Goal: Task Accomplishment & Management: Use online tool/utility

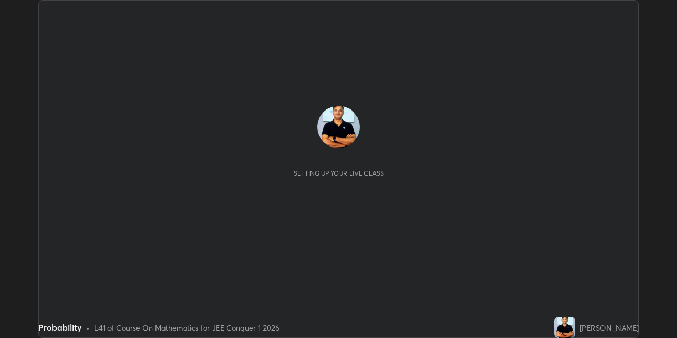
scroll to position [338, 677]
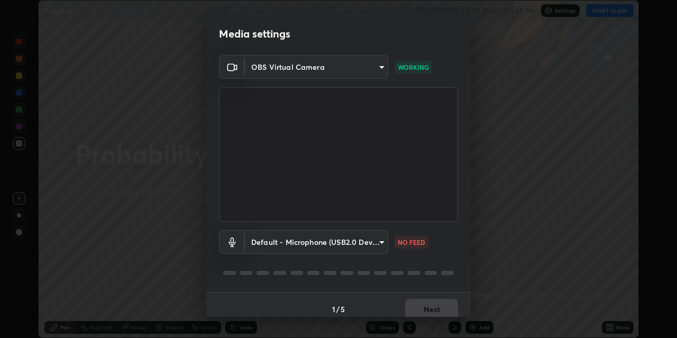
click at [226, 220] on video at bounding box center [338, 154] width 239 height 134
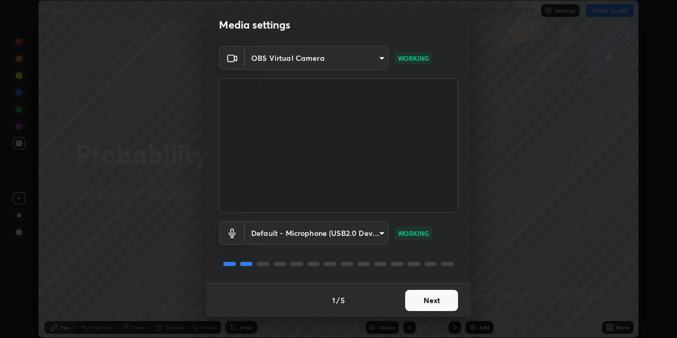
click at [419, 297] on button "Next" at bounding box center [431, 300] width 53 height 21
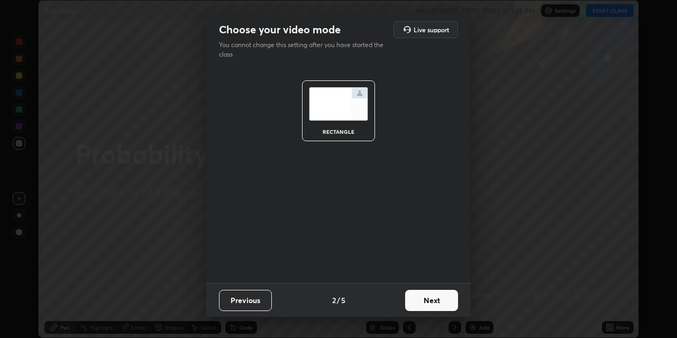
scroll to position [0, 0]
click at [424, 300] on button "Next" at bounding box center [431, 300] width 53 height 21
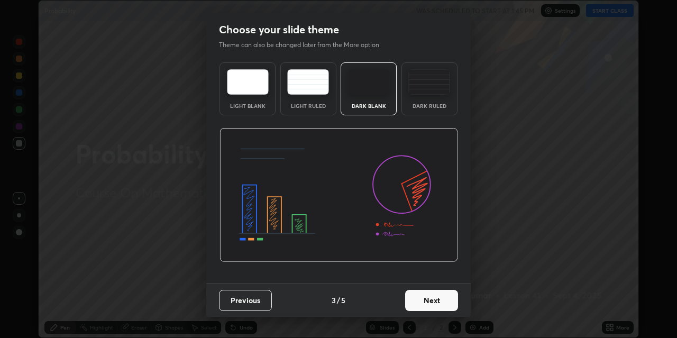
click at [424, 301] on button "Next" at bounding box center [431, 300] width 53 height 21
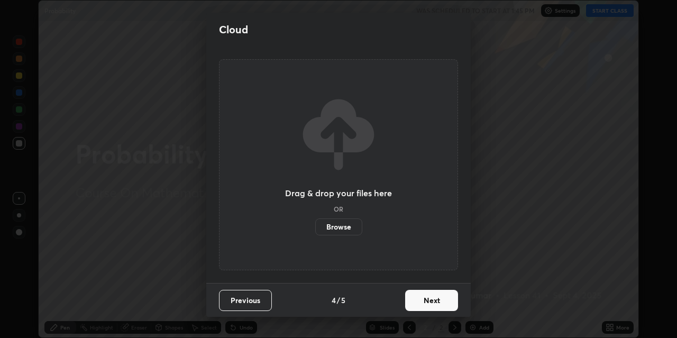
click at [427, 303] on button "Next" at bounding box center [431, 300] width 53 height 21
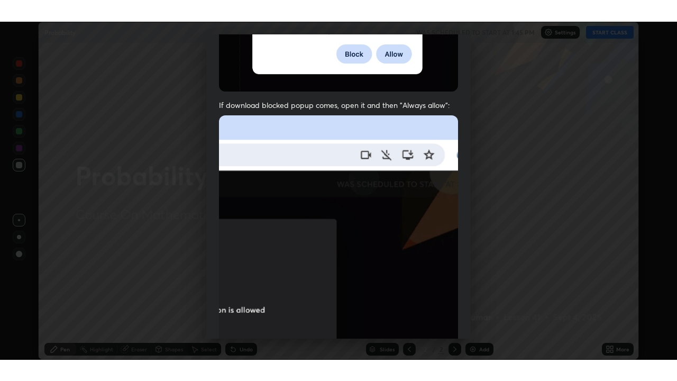
scroll to position [225, 0]
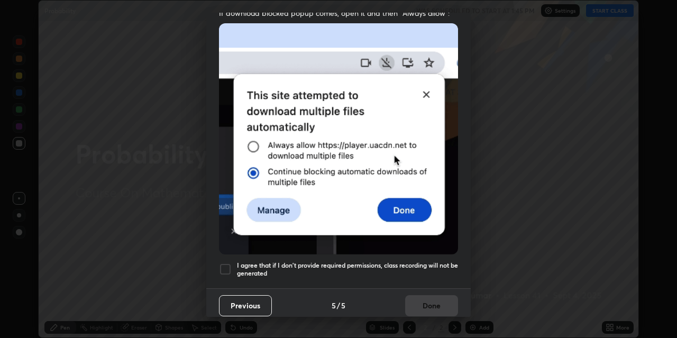
click at [226, 263] on div at bounding box center [225, 269] width 13 height 13
click at [428, 306] on button "Done" at bounding box center [431, 305] width 53 height 21
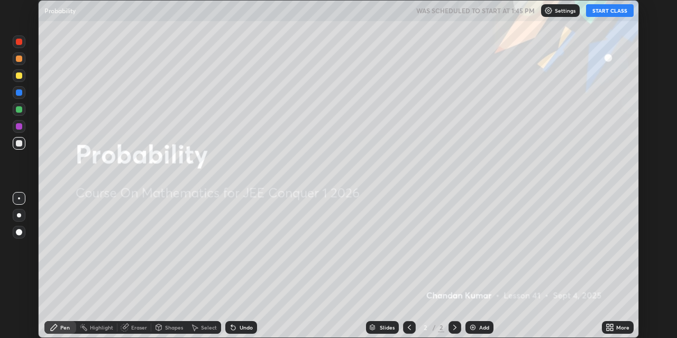
click at [479, 327] on div "Add" at bounding box center [484, 327] width 10 height 5
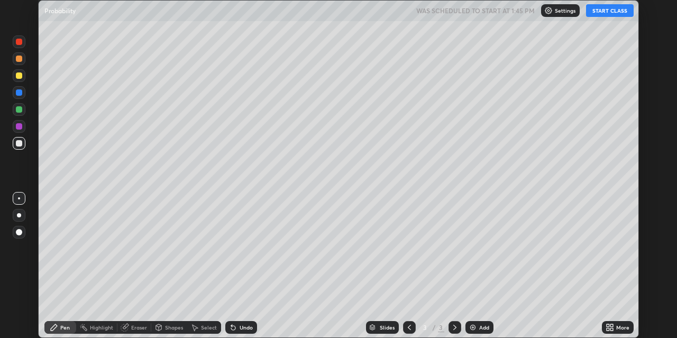
click at [609, 11] on button "START CLASS" at bounding box center [610, 10] width 48 height 13
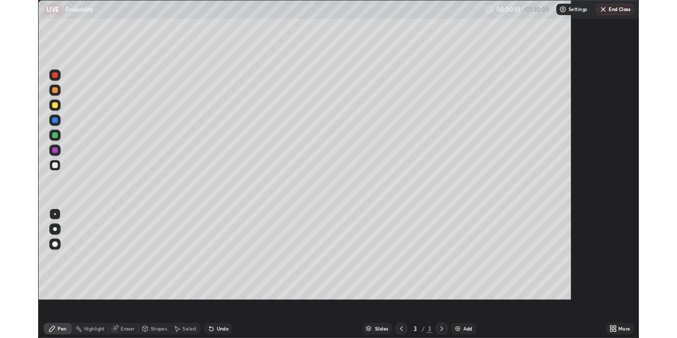
scroll to position [381, 677]
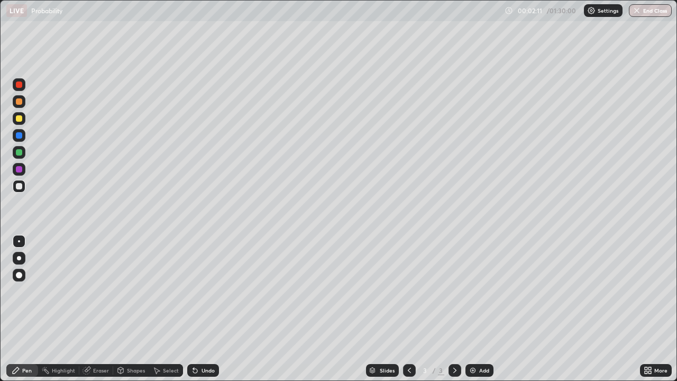
click at [136, 337] on div "Shapes" at bounding box center [136, 369] width 18 height 5
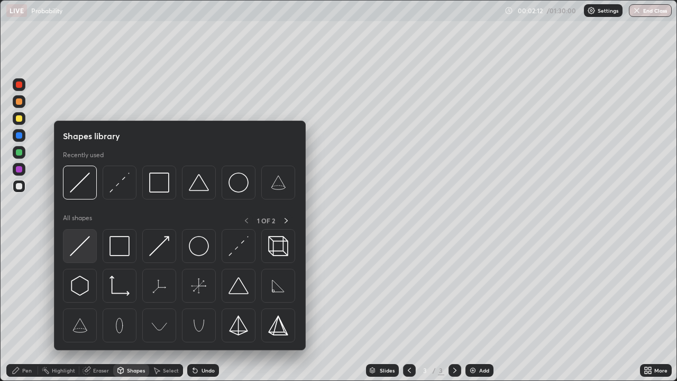
click at [82, 248] on img at bounding box center [80, 246] width 20 height 20
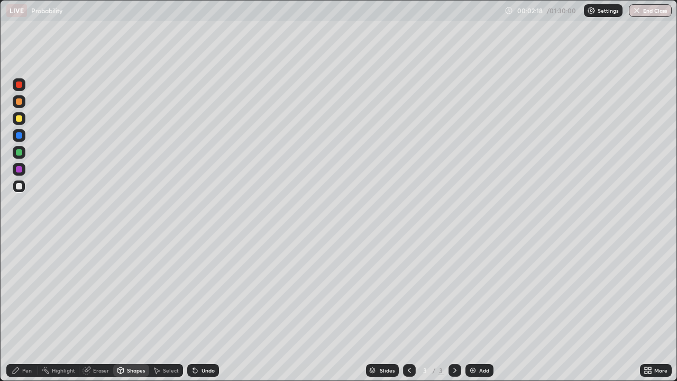
click at [205, 337] on div "Undo" at bounding box center [207, 369] width 13 height 5
click at [129, 337] on div "Shapes" at bounding box center [136, 369] width 18 height 5
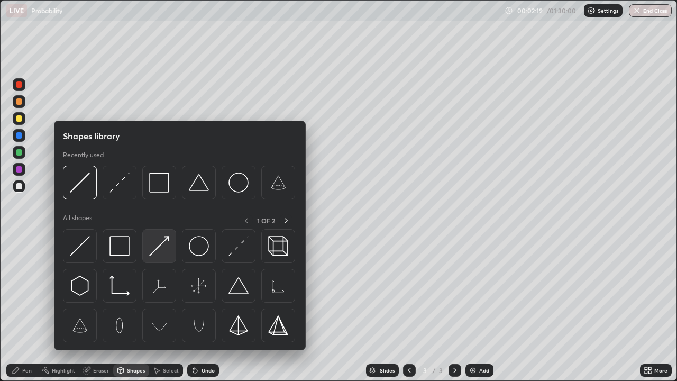
click at [166, 247] on img at bounding box center [159, 246] width 20 height 20
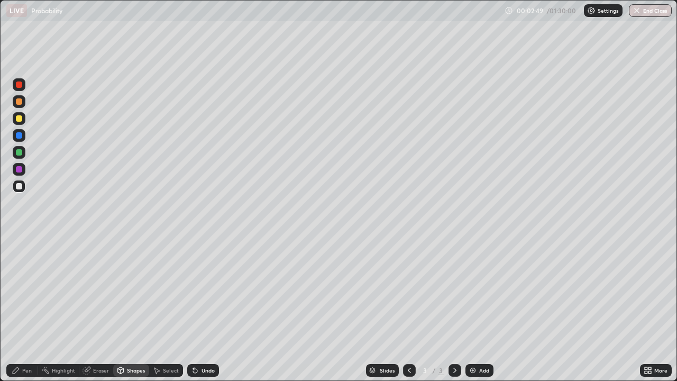
click at [23, 337] on div "Pen" at bounding box center [27, 369] width 10 height 5
click at [23, 168] on div at bounding box center [19, 169] width 13 height 13
click at [475, 337] on img at bounding box center [472, 370] width 8 height 8
click at [19, 187] on div at bounding box center [19, 186] width 6 height 6
click at [21, 257] on div at bounding box center [19, 258] width 4 height 4
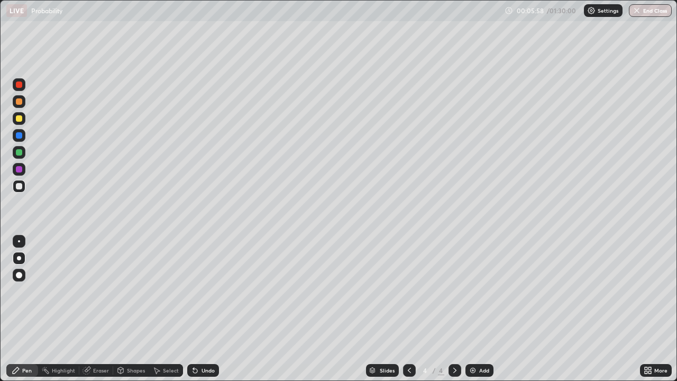
click at [19, 168] on div at bounding box center [19, 169] width 6 height 6
click at [134, 337] on div "Shapes" at bounding box center [136, 369] width 18 height 5
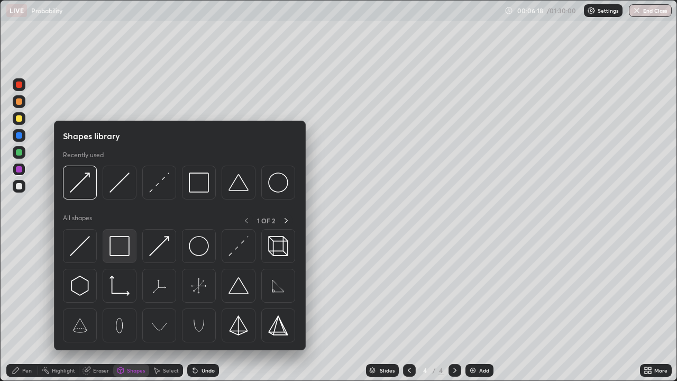
click at [118, 248] on img at bounding box center [119, 246] width 20 height 20
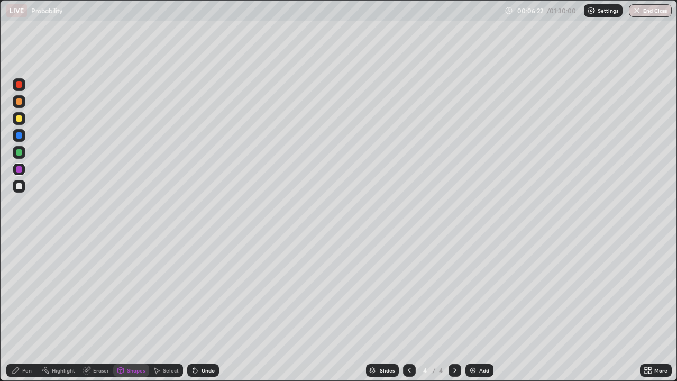
click at [204, 337] on div "Undo" at bounding box center [203, 370] width 32 height 13
click at [129, 337] on div "Shapes" at bounding box center [136, 369] width 18 height 5
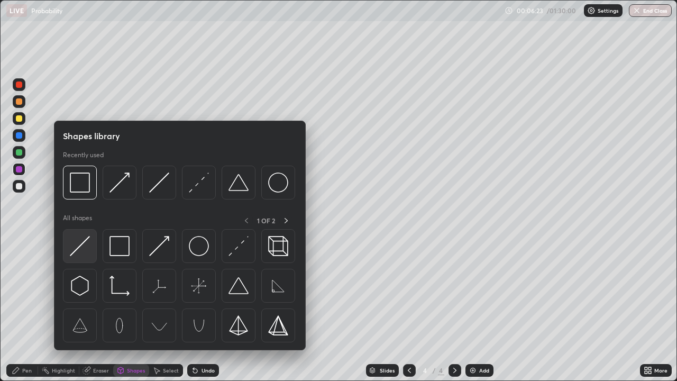
click at [87, 250] on img at bounding box center [80, 246] width 20 height 20
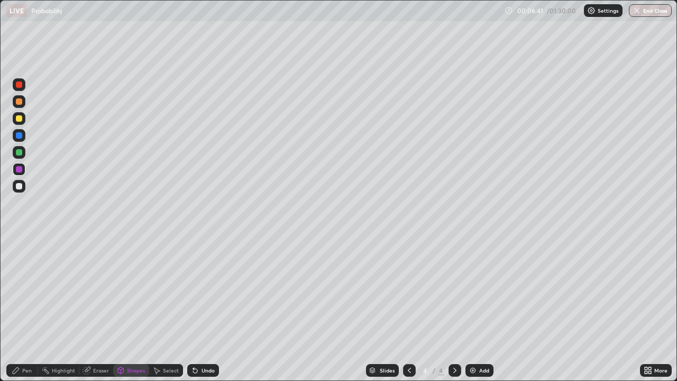
click at [167, 337] on div "Select" at bounding box center [171, 369] width 16 height 5
click at [188, 287] on div "0 ° Undo Copy Duplicate Duplicate to new slide Delete" at bounding box center [339, 191] width 676 height 380
click at [129, 337] on div "Shapes" at bounding box center [131, 370] width 36 height 13
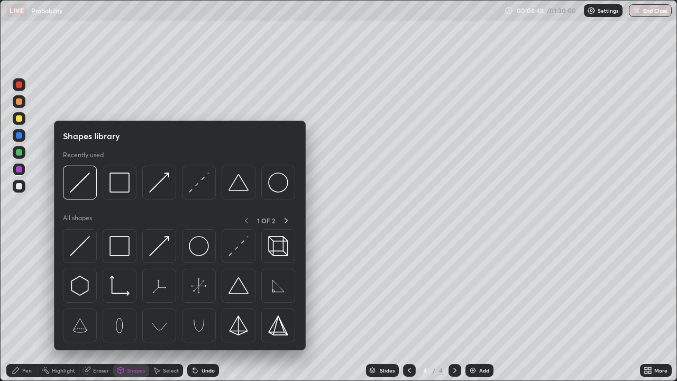
click at [27, 247] on div "Erase all" at bounding box center [18, 190] width 25 height 338
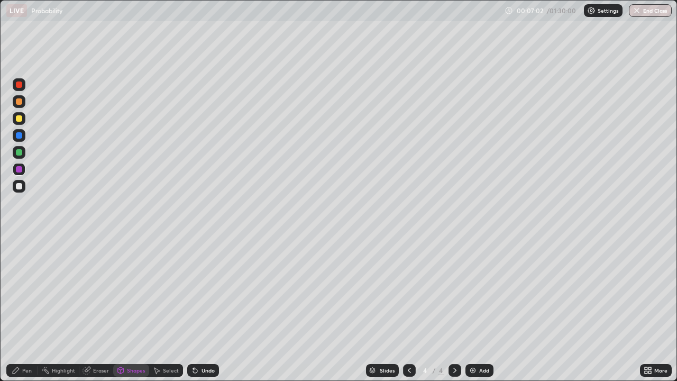
click at [170, 337] on div "Select" at bounding box center [171, 369] width 16 height 5
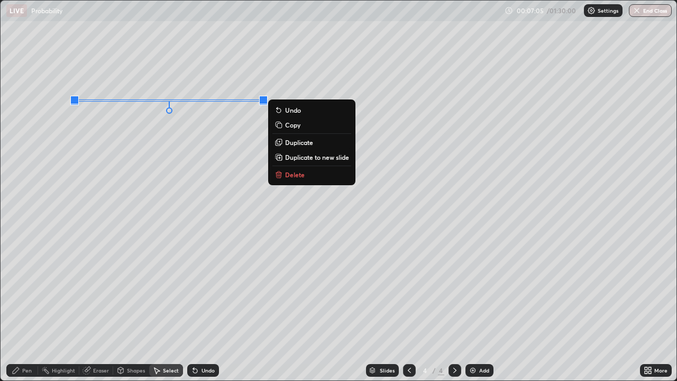
click at [301, 180] on button "Delete" at bounding box center [311, 174] width 79 height 13
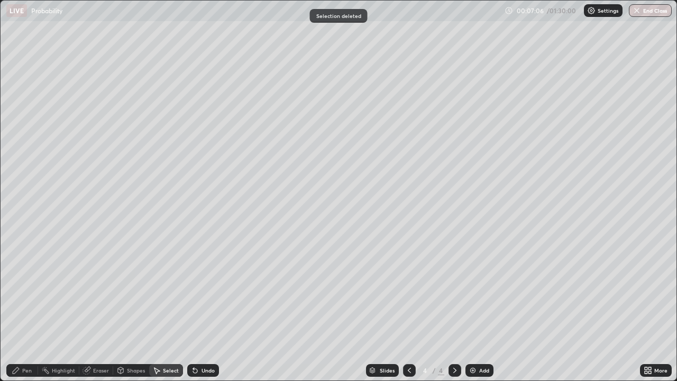
click at [99, 118] on div "0 ° Undo Copy Duplicate Duplicate to new slide Delete" at bounding box center [339, 191] width 676 height 380
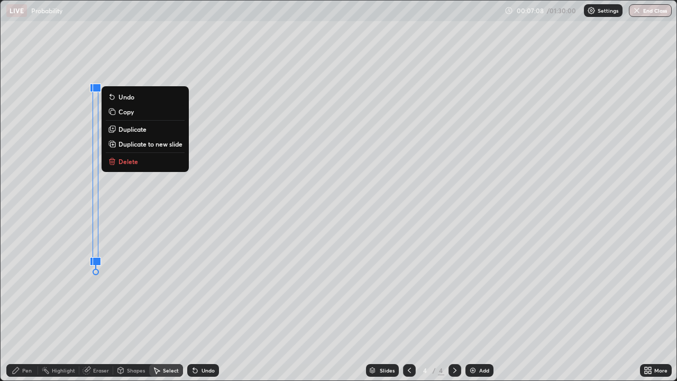
click at [148, 159] on button "Delete" at bounding box center [145, 161] width 79 height 13
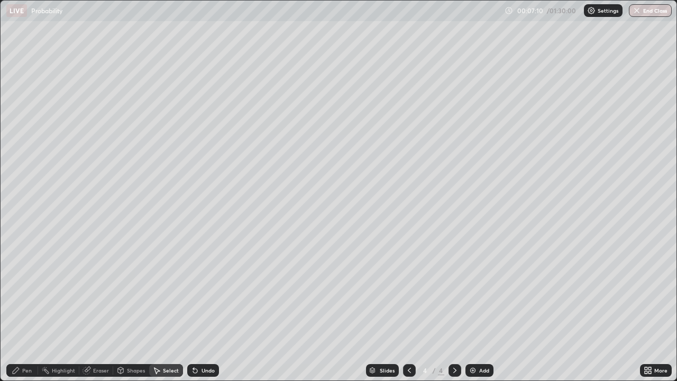
click at [127, 337] on div "Shapes" at bounding box center [136, 369] width 18 height 5
click at [96, 337] on div "Eraser" at bounding box center [101, 369] width 16 height 5
click at [21, 259] on div at bounding box center [19, 258] width 4 height 4
click at [535, 337] on div "Slides 4 / 4 Add" at bounding box center [429, 370] width 421 height 21
click at [26, 337] on div "Pen" at bounding box center [27, 369] width 10 height 5
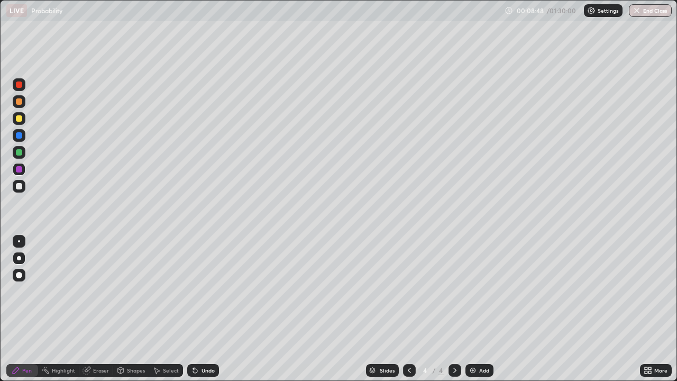
click at [21, 187] on div at bounding box center [19, 186] width 6 height 6
click at [64, 337] on div "Highlight" at bounding box center [63, 369] width 23 height 5
click at [96, 337] on div "Eraser" at bounding box center [101, 369] width 16 height 5
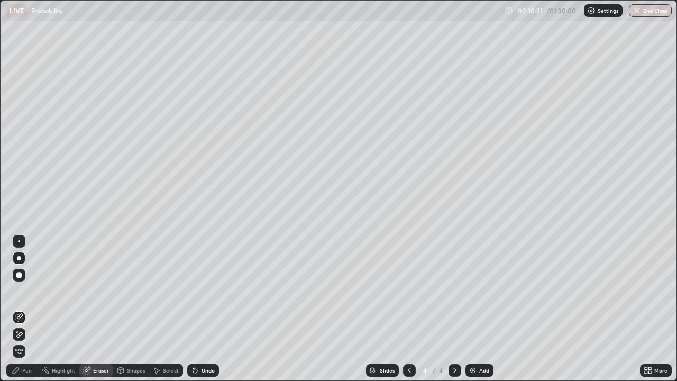
click at [93, 337] on div "Eraser" at bounding box center [96, 370] width 34 height 13
click at [194, 337] on icon at bounding box center [195, 370] width 4 height 4
click at [20, 337] on div "Pen" at bounding box center [22, 370] width 32 height 13
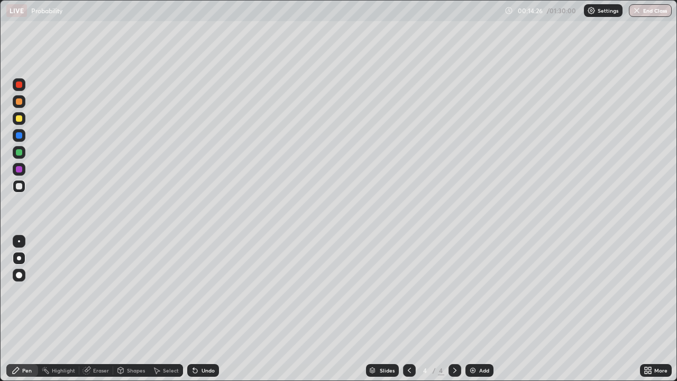
click at [193, 337] on icon at bounding box center [195, 370] width 4 height 4
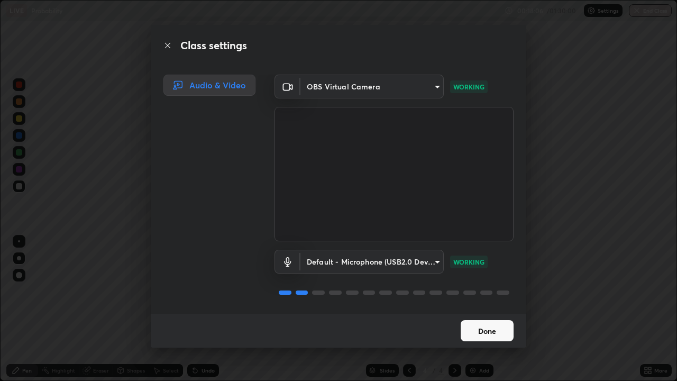
click at [485, 326] on button "Done" at bounding box center [486, 330] width 53 height 21
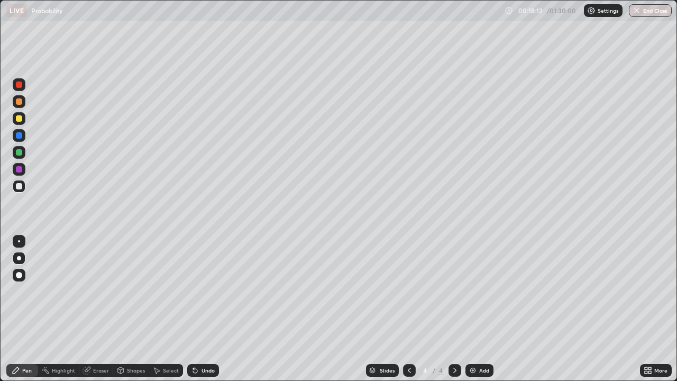
click at [19, 118] on div at bounding box center [19, 118] width 6 height 6
click at [204, 337] on div "Undo" at bounding box center [207, 369] width 13 height 5
click at [19, 100] on div at bounding box center [19, 101] width 6 height 6
click at [479, 337] on div "Add" at bounding box center [484, 369] width 10 height 5
click at [127, 337] on div "Shapes" at bounding box center [131, 370] width 36 height 13
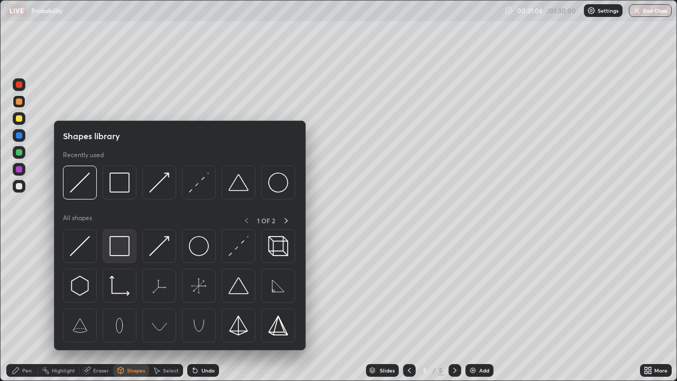
click at [119, 242] on img at bounding box center [119, 246] width 20 height 20
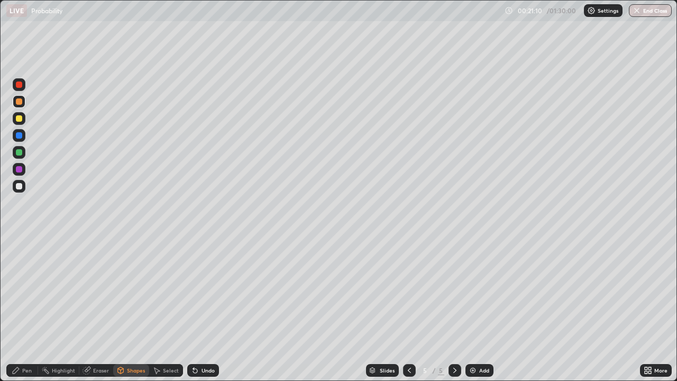
click at [136, 337] on div "Shapes" at bounding box center [131, 370] width 36 height 13
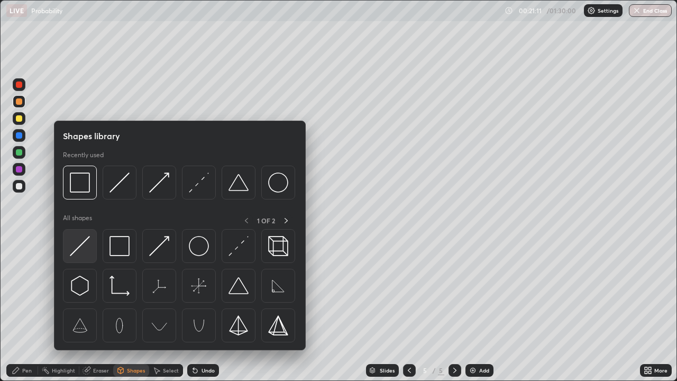
click at [84, 246] on img at bounding box center [80, 246] width 20 height 20
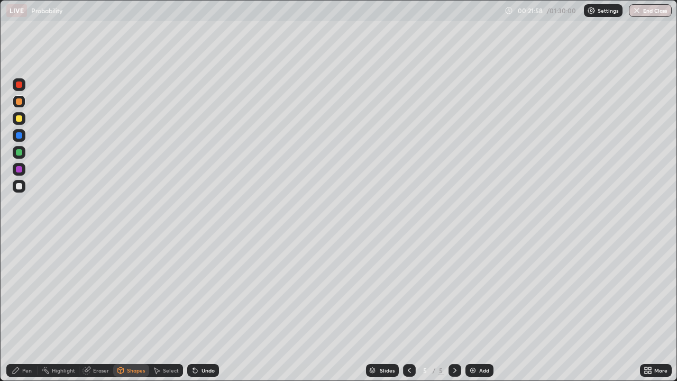
click at [22, 337] on div "Pen" at bounding box center [22, 370] width 32 height 13
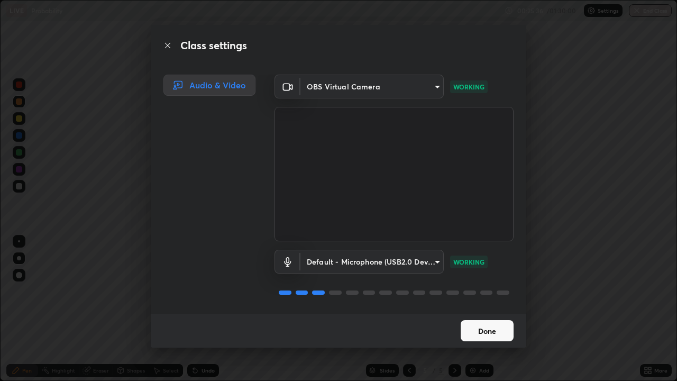
click at [481, 333] on button "Done" at bounding box center [486, 330] width 53 height 21
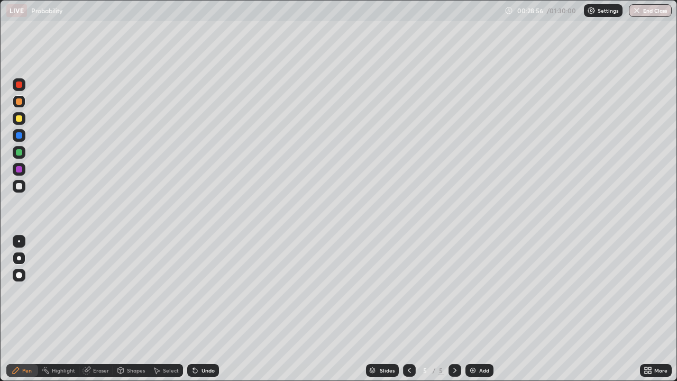
click at [476, 337] on div "Add" at bounding box center [479, 370] width 28 height 13
click at [99, 337] on div "Eraser" at bounding box center [101, 369] width 16 height 5
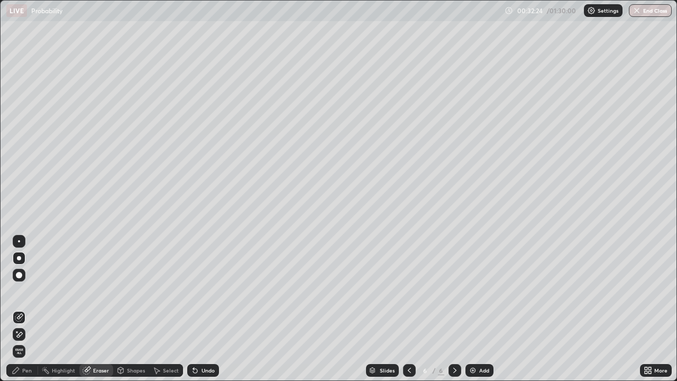
click at [27, 337] on div "Pen" at bounding box center [27, 369] width 10 height 5
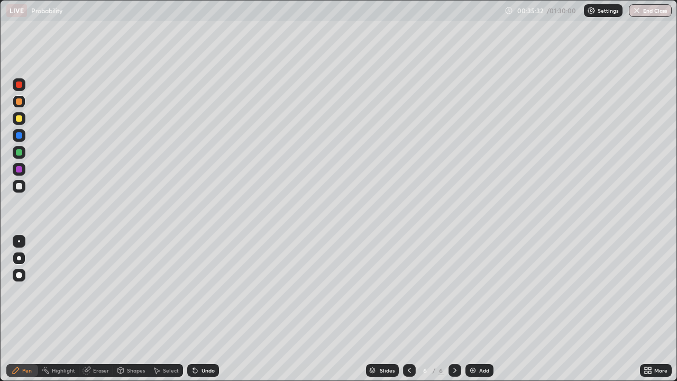
click at [100, 337] on div "Eraser" at bounding box center [101, 369] width 16 height 5
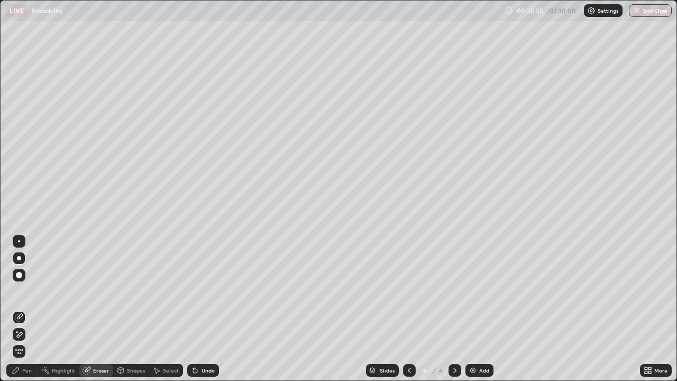
click at [96, 337] on div "Eraser" at bounding box center [101, 369] width 16 height 5
click at [22, 333] on icon at bounding box center [20, 333] width 6 height 5
click at [26, 337] on div "Pen" at bounding box center [27, 369] width 10 height 5
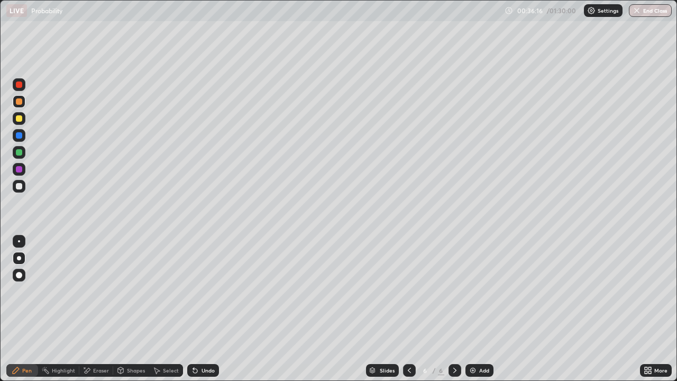
click at [96, 337] on div "Eraser" at bounding box center [96, 370] width 34 height 13
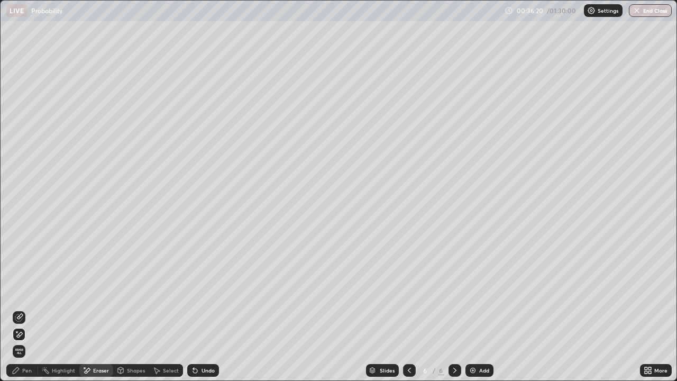
click at [27, 337] on div "Pen" at bounding box center [22, 370] width 32 height 13
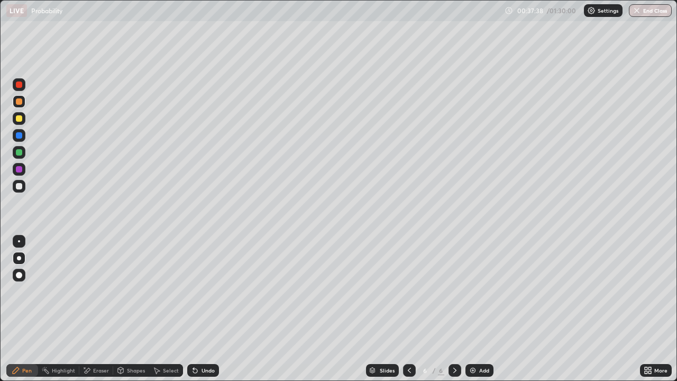
click at [199, 337] on div "Undo" at bounding box center [203, 370] width 32 height 13
click at [205, 337] on div "Undo" at bounding box center [203, 370] width 32 height 13
click at [475, 337] on img at bounding box center [472, 370] width 8 height 8
click at [408, 337] on icon at bounding box center [409, 370] width 8 height 8
click at [100, 337] on div "Eraser" at bounding box center [101, 369] width 16 height 5
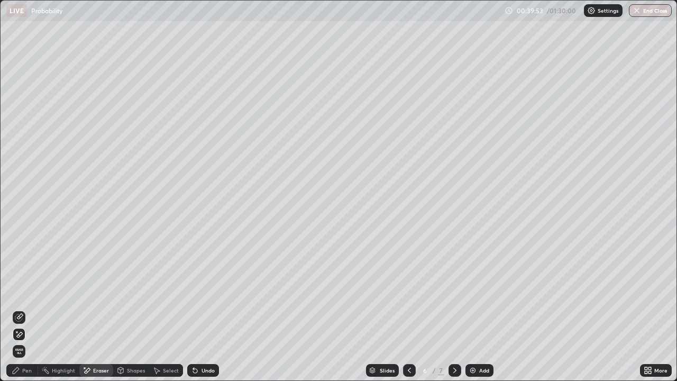
click at [21, 337] on div "Pen" at bounding box center [22, 370] width 32 height 13
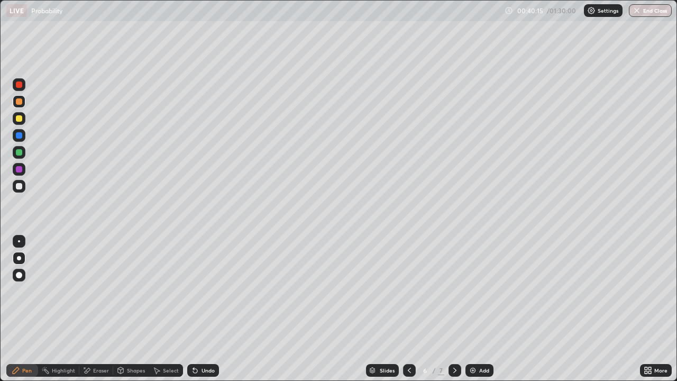
click at [476, 337] on div "Add" at bounding box center [479, 370] width 28 height 13
click at [201, 337] on div "Undo" at bounding box center [207, 369] width 13 height 5
click at [198, 337] on div "Undo" at bounding box center [203, 370] width 32 height 13
click at [202, 337] on div "Undo" at bounding box center [207, 369] width 13 height 5
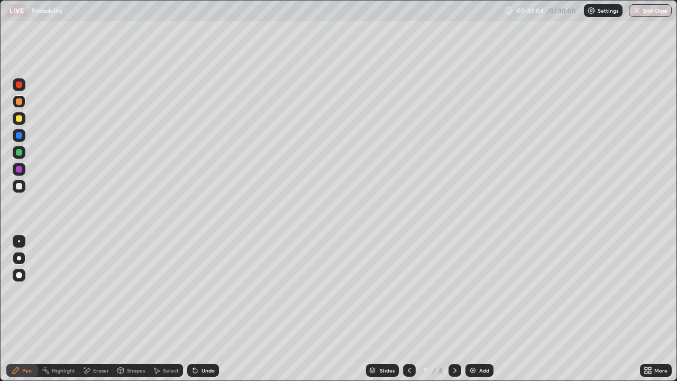
click at [204, 337] on div "Undo" at bounding box center [207, 369] width 13 height 5
click at [206, 337] on div "Undo" at bounding box center [207, 369] width 13 height 5
click at [19, 165] on div at bounding box center [19, 169] width 13 height 13
click at [477, 337] on div "Add" at bounding box center [479, 370] width 28 height 13
click at [408, 337] on icon at bounding box center [409, 370] width 8 height 8
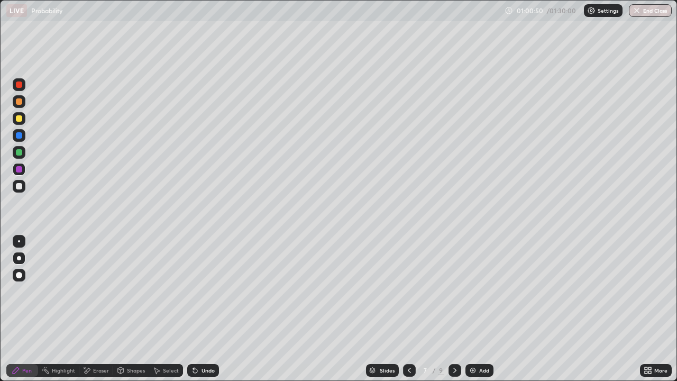
click at [408, 337] on icon at bounding box center [409, 370] width 8 height 8
click at [408, 337] on icon at bounding box center [409, 369] width 3 height 5
click at [453, 337] on icon at bounding box center [454, 370] width 8 height 8
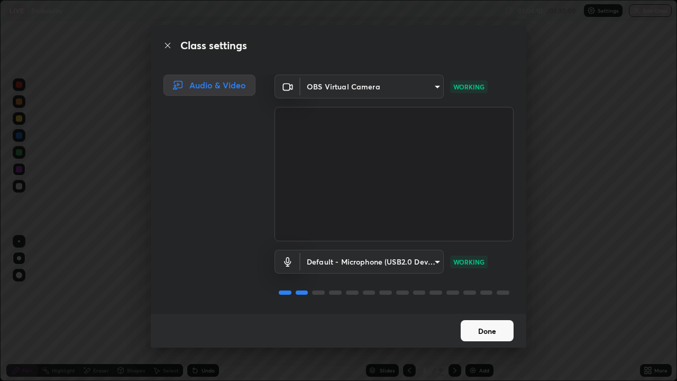
click at [484, 325] on button "Done" at bounding box center [486, 330] width 53 height 21
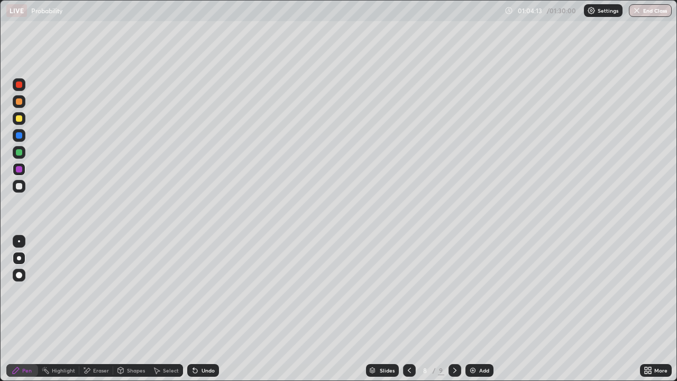
click at [473, 337] on img at bounding box center [472, 370] width 8 height 8
click at [101, 337] on div "Eraser" at bounding box center [101, 369] width 16 height 5
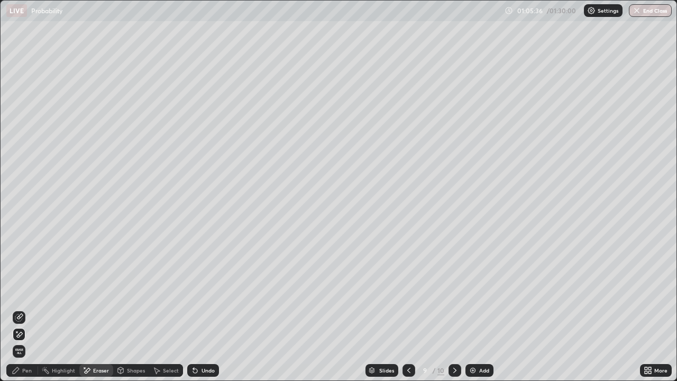
click at [43, 337] on circle at bounding box center [43, 367] width 1 height 1
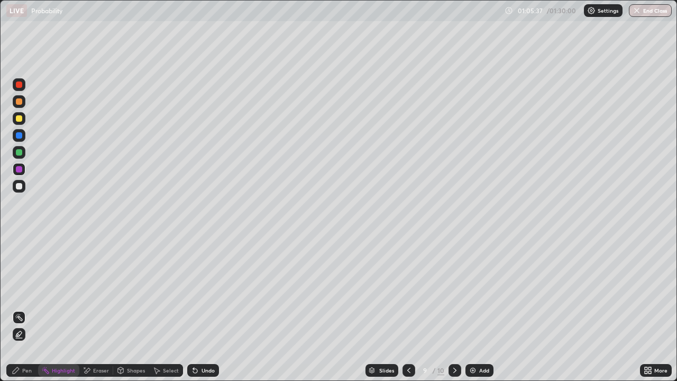
click at [24, 337] on div "Pen" at bounding box center [22, 370] width 32 height 13
click at [20, 186] on div at bounding box center [19, 186] width 6 height 6
click at [201, 337] on div "Undo" at bounding box center [207, 369] width 13 height 5
click at [477, 337] on div "Add" at bounding box center [479, 370] width 28 height 13
click at [193, 337] on icon at bounding box center [193, 367] width 1 height 1
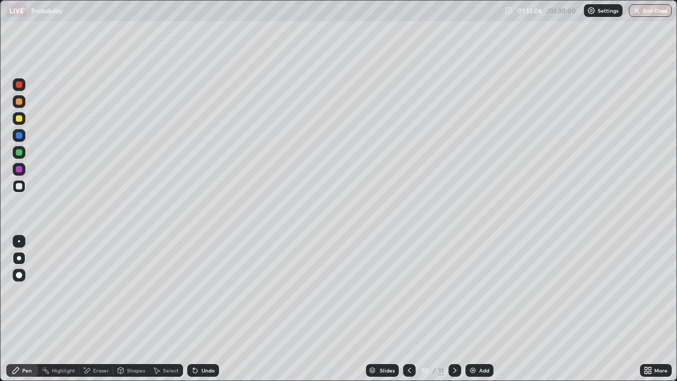
click at [199, 337] on div "Undo" at bounding box center [203, 370] width 32 height 13
click at [198, 337] on icon at bounding box center [195, 370] width 8 height 8
click at [99, 337] on div "Eraser" at bounding box center [101, 369] width 16 height 5
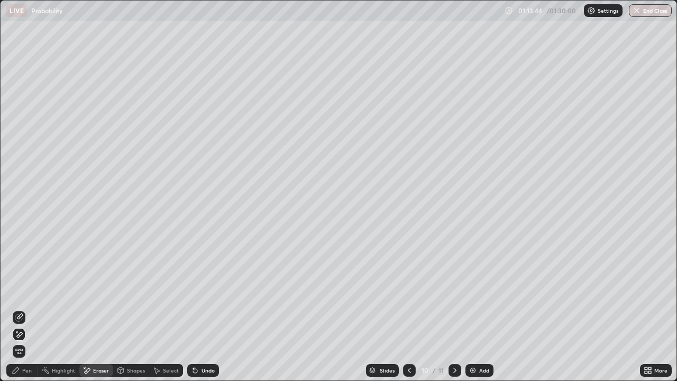
click at [33, 337] on div "Pen" at bounding box center [22, 370] width 32 height 13
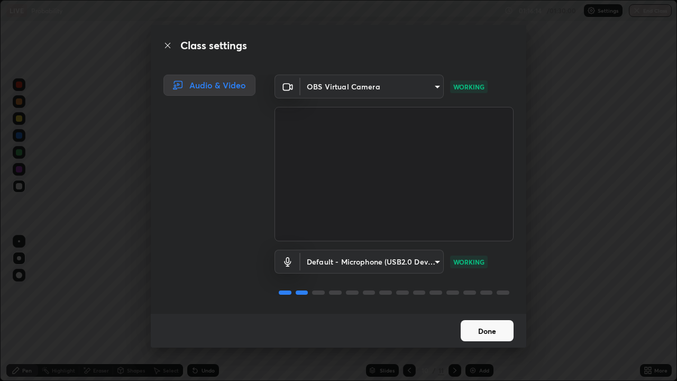
click at [474, 331] on button "Done" at bounding box center [486, 330] width 53 height 21
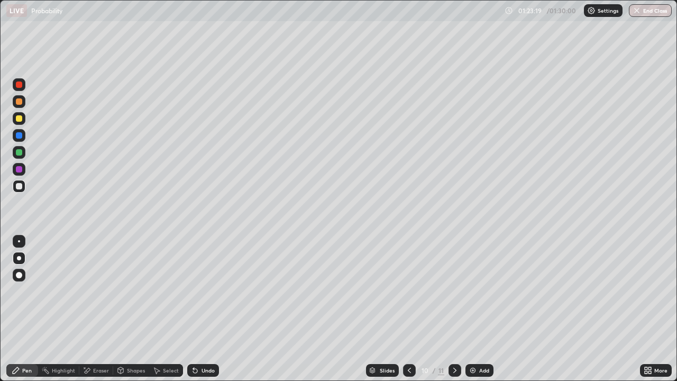
click at [97, 337] on div "Eraser" at bounding box center [101, 369] width 16 height 5
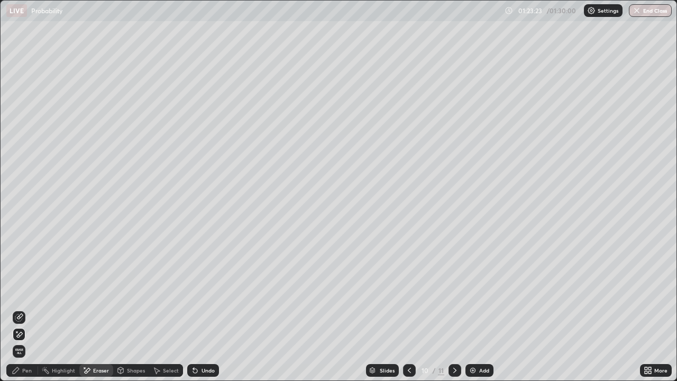
click at [29, 337] on div "Pen" at bounding box center [27, 369] width 10 height 5
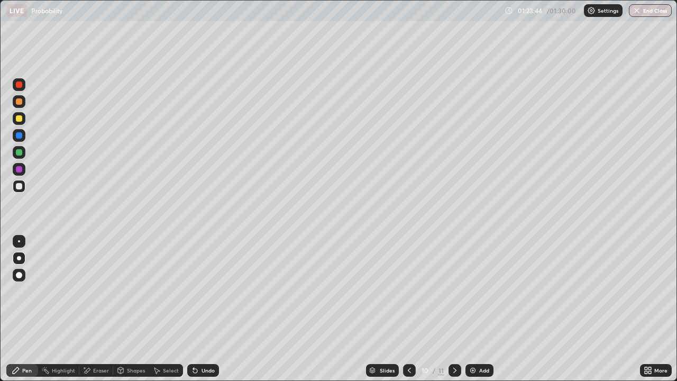
click at [477, 337] on div "Add" at bounding box center [479, 370] width 28 height 13
click at [94, 337] on div "Eraser" at bounding box center [101, 369] width 16 height 5
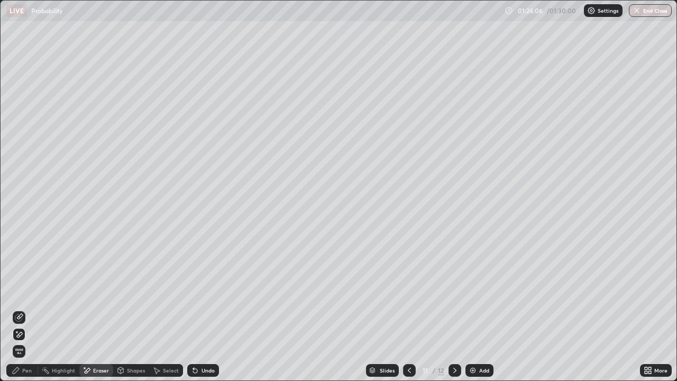
click at [24, 337] on div "Pen" at bounding box center [27, 369] width 10 height 5
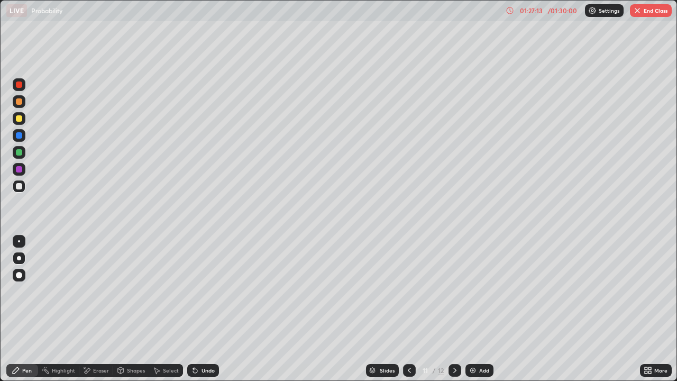
click at [94, 337] on div "Eraser" at bounding box center [101, 369] width 16 height 5
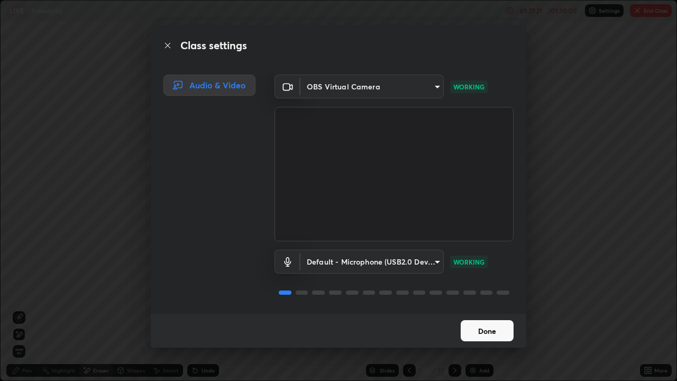
click at [484, 328] on button "Done" at bounding box center [486, 330] width 53 height 21
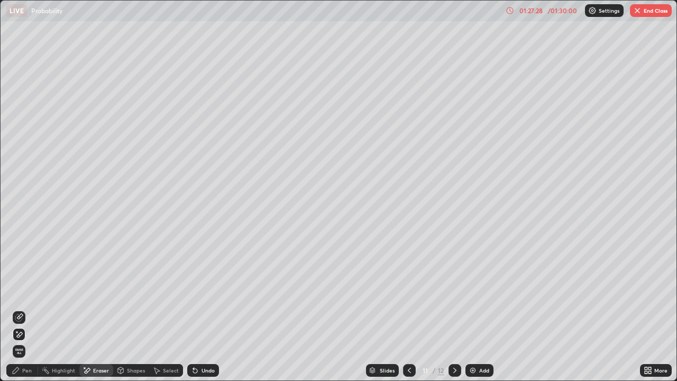
click at [25, 337] on div "Pen" at bounding box center [22, 370] width 32 height 13
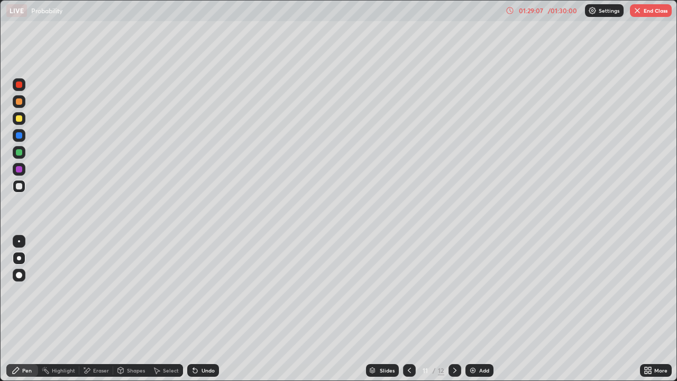
click at [477, 337] on div "Add" at bounding box center [479, 370] width 28 height 13
click at [522, 11] on div "01:29:35" at bounding box center [531, 10] width 30 height 6
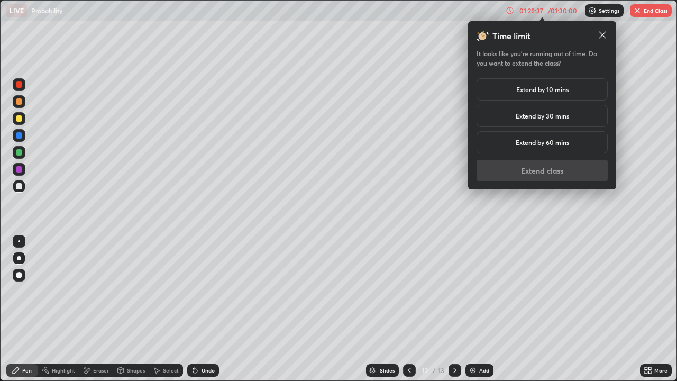
click at [541, 90] on h5 "Extend by 10 mins" at bounding box center [542, 90] width 52 height 10
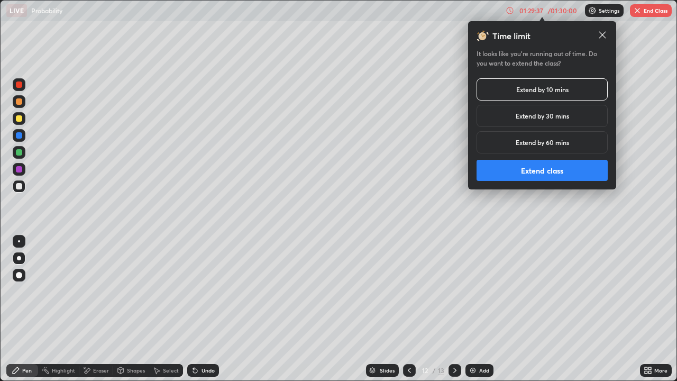
click at [545, 174] on button "Extend class" at bounding box center [541, 170] width 131 height 21
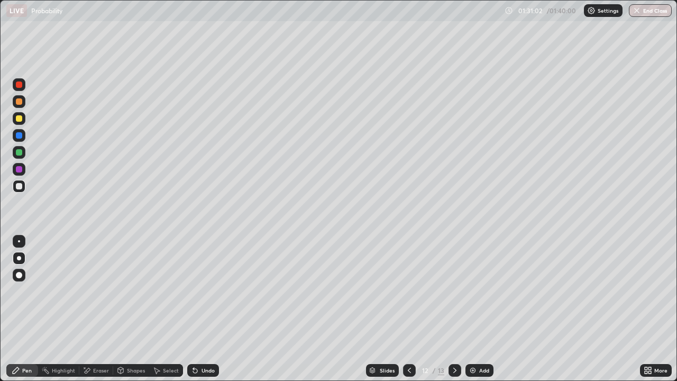
click at [209, 337] on div "Undo" at bounding box center [207, 369] width 13 height 5
click at [474, 337] on img at bounding box center [472, 370] width 8 height 8
click at [92, 337] on div "Eraser" at bounding box center [96, 370] width 34 height 13
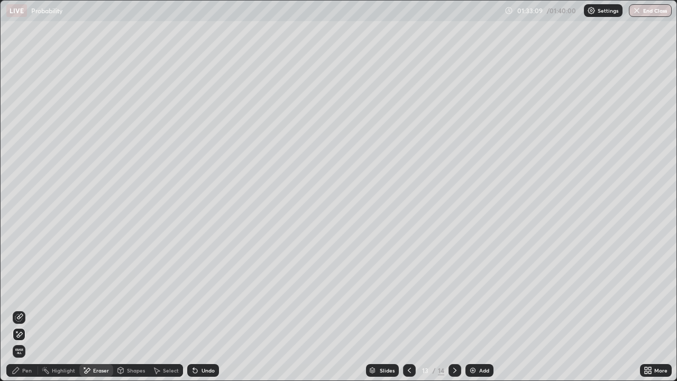
click at [24, 337] on div "Pen" at bounding box center [27, 369] width 10 height 5
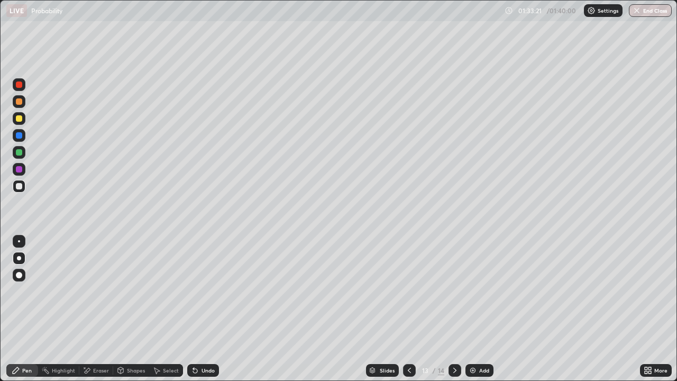
click at [202, 337] on div "Undo" at bounding box center [207, 369] width 13 height 5
click at [479, 337] on div "Add" at bounding box center [484, 369] width 10 height 5
click at [529, 10] on div "01:36:54" at bounding box center [531, 10] width 30 height 6
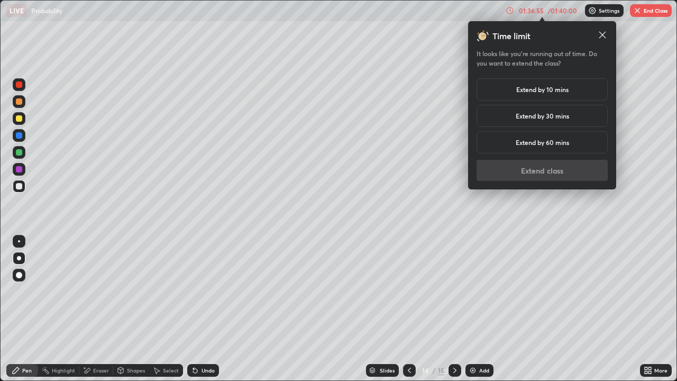
click at [542, 90] on h5 "Extend by 10 mins" at bounding box center [542, 90] width 52 height 10
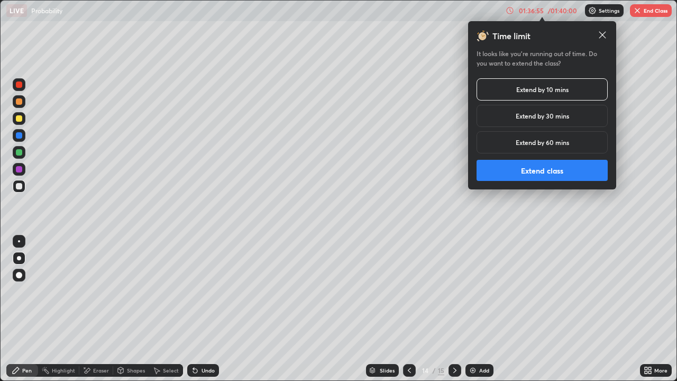
click at [548, 167] on button "Extend class" at bounding box center [541, 170] width 131 height 21
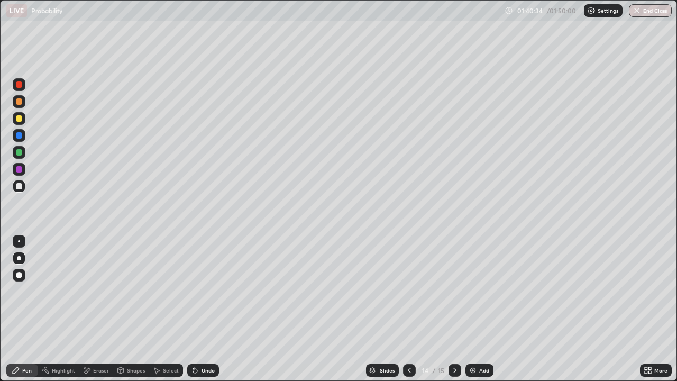
click at [201, 337] on div "Undo" at bounding box center [207, 369] width 13 height 5
click at [204, 337] on div "Undo" at bounding box center [207, 369] width 13 height 5
click at [23, 175] on div at bounding box center [19, 169] width 13 height 17
click at [19, 185] on div at bounding box center [19, 186] width 6 height 6
click at [479, 337] on div "Add" at bounding box center [484, 369] width 10 height 5
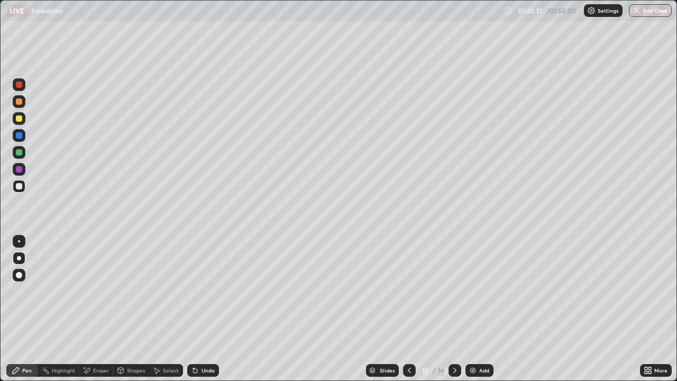
click at [408, 337] on icon at bounding box center [409, 370] width 8 height 8
click at [452, 337] on icon at bounding box center [454, 370] width 8 height 8
click at [167, 337] on div "Select" at bounding box center [171, 369] width 16 height 5
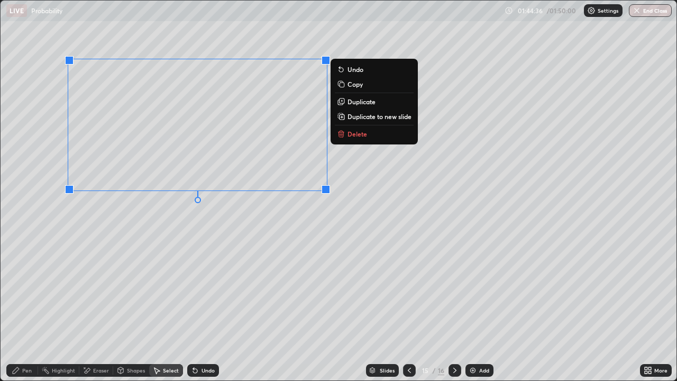
click at [352, 135] on p "Delete" at bounding box center [357, 134] width 20 height 8
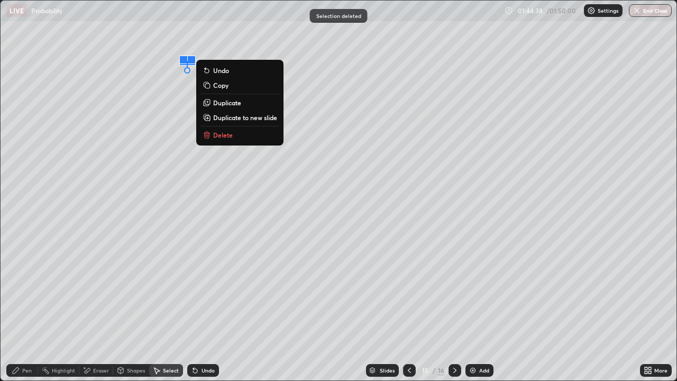
click at [232, 130] on button "Delete" at bounding box center [239, 134] width 79 height 13
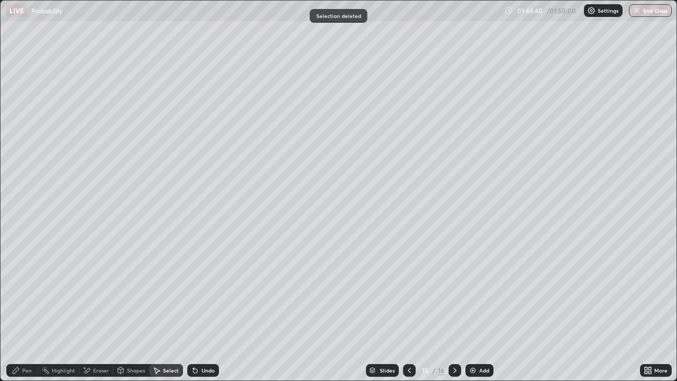
click at [23, 337] on div "Pen" at bounding box center [22, 370] width 32 height 13
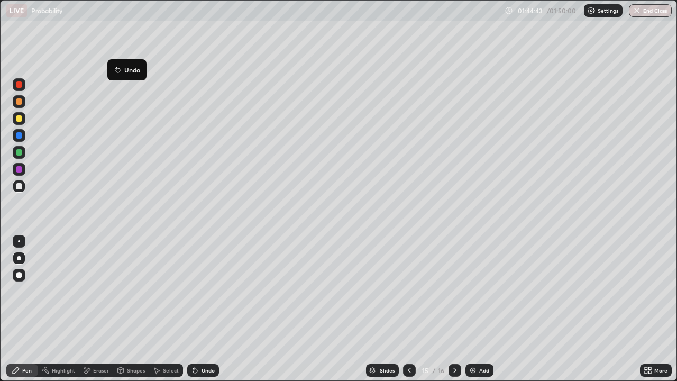
click at [116, 69] on icon at bounding box center [118, 70] width 4 height 4
click at [408, 337] on icon at bounding box center [409, 370] width 8 height 8
click at [201, 337] on div "Undo" at bounding box center [207, 369] width 13 height 5
click at [199, 337] on div "Undo" at bounding box center [203, 370] width 32 height 13
click at [202, 337] on div "Undo" at bounding box center [207, 369] width 13 height 5
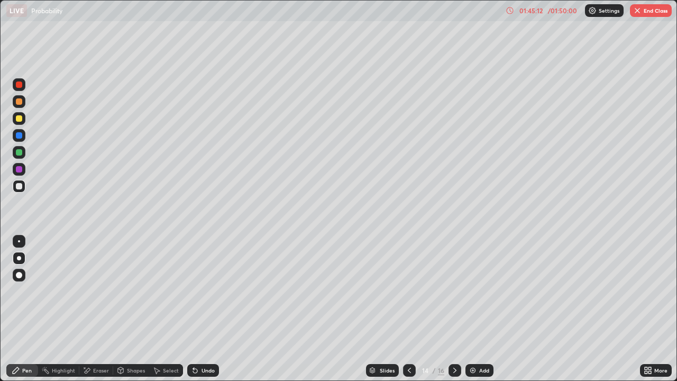
click at [203, 337] on div "Undo" at bounding box center [207, 369] width 13 height 5
click at [202, 337] on div "Undo" at bounding box center [207, 369] width 13 height 5
click at [455, 337] on icon at bounding box center [454, 370] width 8 height 8
click at [408, 337] on icon at bounding box center [409, 370] width 8 height 8
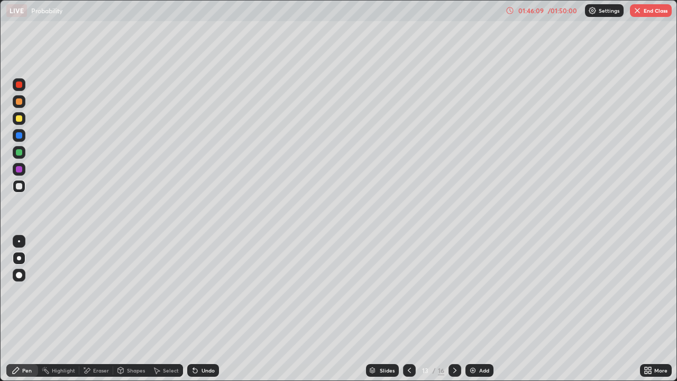
click at [455, 337] on icon at bounding box center [454, 370] width 8 height 8
click at [453, 337] on icon at bounding box center [454, 370] width 8 height 8
click at [97, 337] on div "Eraser" at bounding box center [96, 370] width 34 height 13
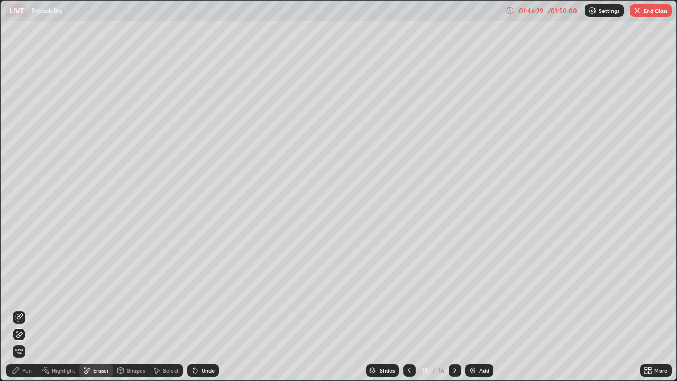
click at [23, 337] on div "Pen" at bounding box center [27, 369] width 10 height 5
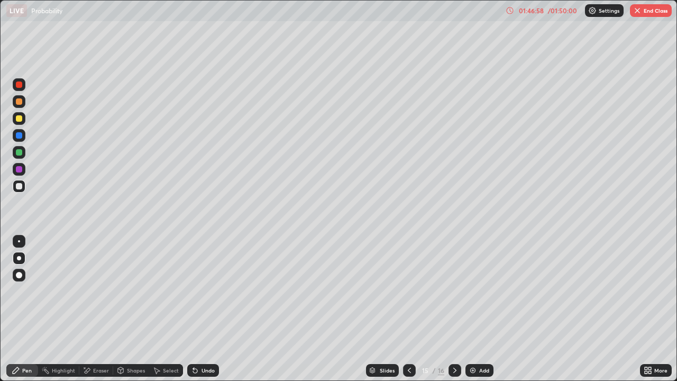
click at [199, 337] on div "Undo" at bounding box center [203, 370] width 32 height 13
click at [98, 337] on div "Eraser" at bounding box center [101, 369] width 16 height 5
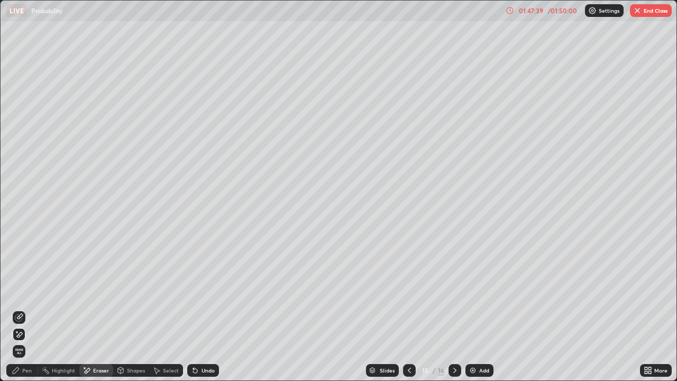
click at [21, 337] on div "Pen" at bounding box center [22, 370] width 32 height 13
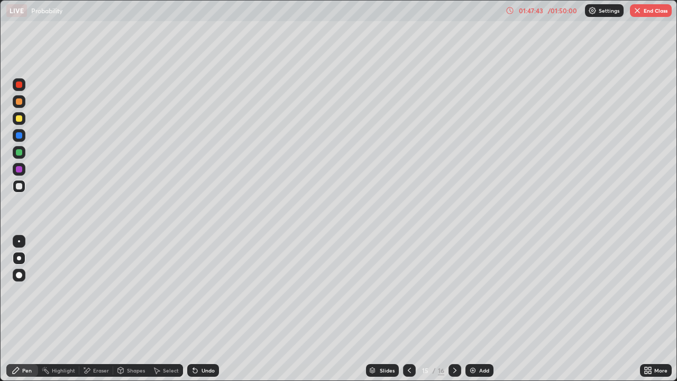
click at [408, 337] on icon at bounding box center [409, 370] width 8 height 8
click at [454, 337] on icon at bounding box center [454, 370] width 8 height 8
click at [449, 337] on div at bounding box center [454, 370] width 13 height 13
click at [538, 11] on div "01:48:06" at bounding box center [531, 10] width 30 height 6
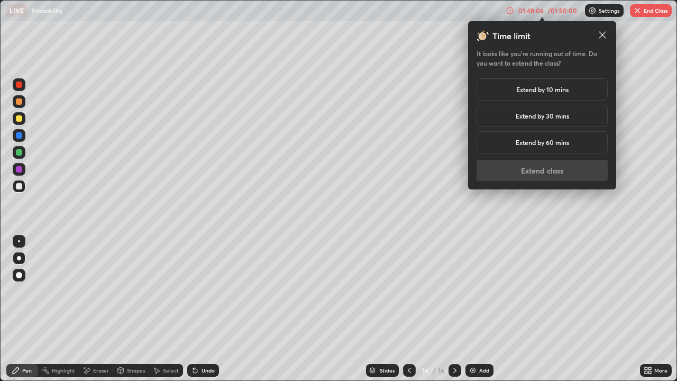
click at [555, 90] on h5 "Extend by 10 mins" at bounding box center [542, 90] width 52 height 10
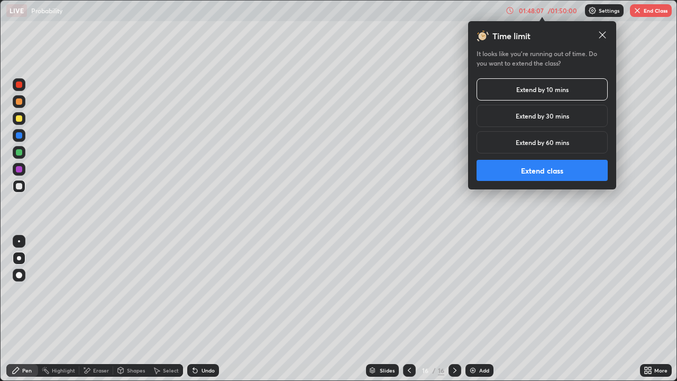
click at [548, 173] on button "Extend class" at bounding box center [541, 170] width 131 height 21
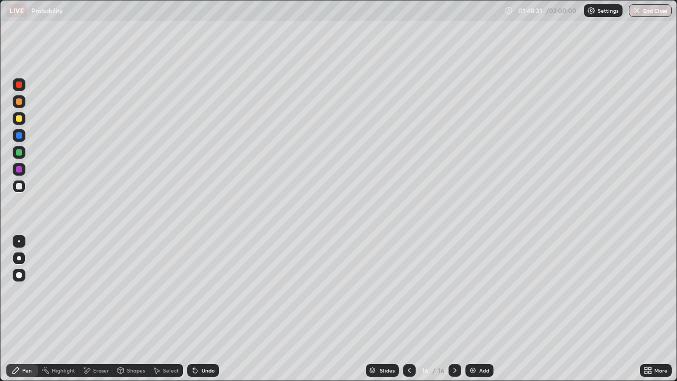
click at [205, 337] on div "Undo" at bounding box center [207, 369] width 13 height 5
click at [206, 337] on div "Undo" at bounding box center [207, 369] width 13 height 5
click at [202, 337] on div "Undo" at bounding box center [203, 370] width 32 height 13
click at [193, 337] on icon at bounding box center [195, 370] width 4 height 4
click at [23, 102] on div at bounding box center [19, 101] width 13 height 13
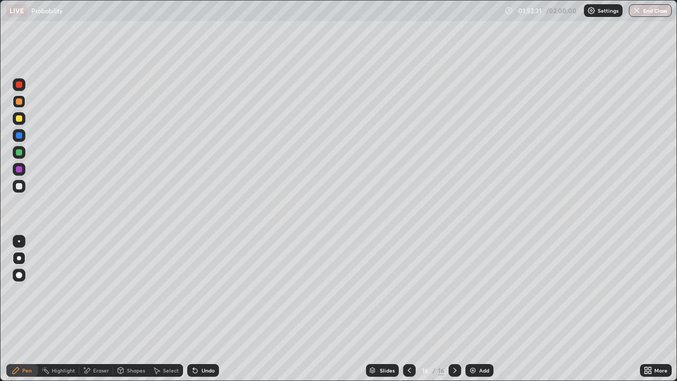
click at [201, 337] on div "Undo" at bounding box center [207, 369] width 13 height 5
click at [204, 337] on div "Undo" at bounding box center [207, 369] width 13 height 5
click at [199, 337] on div "Undo" at bounding box center [203, 370] width 32 height 13
click at [103, 337] on div "Eraser" at bounding box center [101, 369] width 16 height 5
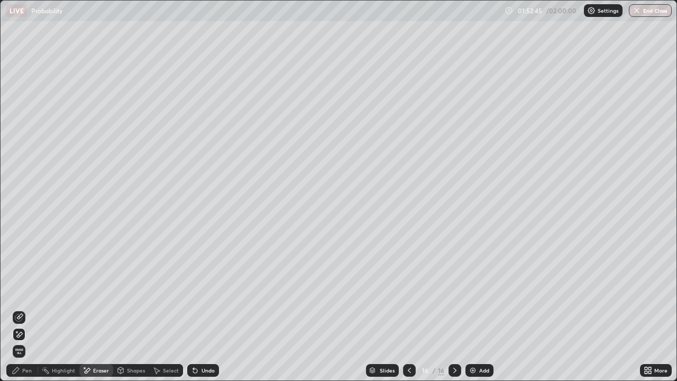
click at [21, 316] on icon at bounding box center [19, 317] width 8 height 8
click at [193, 337] on icon at bounding box center [193, 367] width 1 height 1
click at [201, 337] on div "Undo" at bounding box center [207, 369] width 13 height 5
click at [91, 337] on div "Eraser" at bounding box center [96, 370] width 34 height 13
click at [17, 331] on icon at bounding box center [16, 331] width 1 height 1
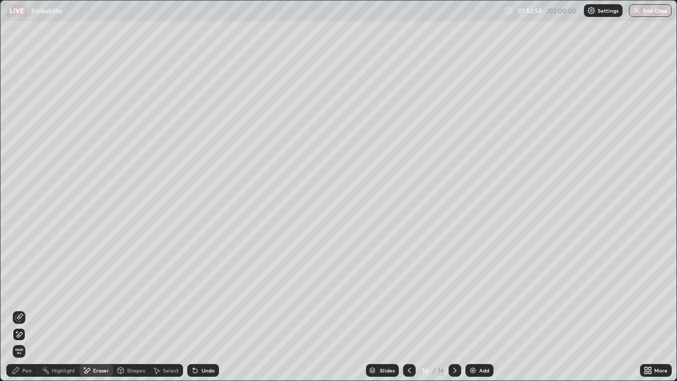
click at [23, 337] on div "Pen" at bounding box center [22, 370] width 32 height 13
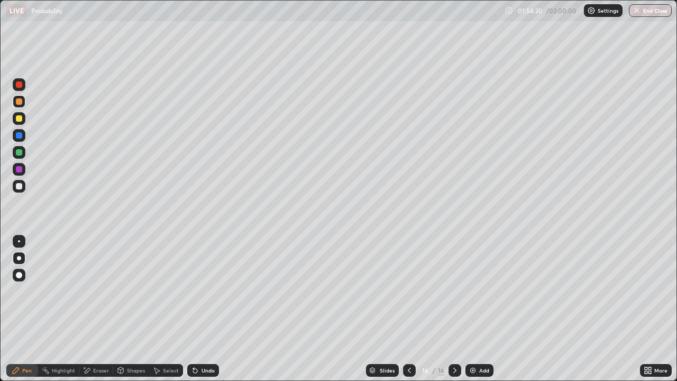
click at [199, 337] on div "Undo" at bounding box center [203, 370] width 32 height 13
click at [193, 337] on icon at bounding box center [195, 370] width 4 height 4
click at [196, 337] on icon at bounding box center [195, 370] width 4 height 4
click at [198, 337] on div "Undo" at bounding box center [203, 370] width 32 height 13
click at [201, 337] on div "Undo" at bounding box center [207, 369] width 13 height 5
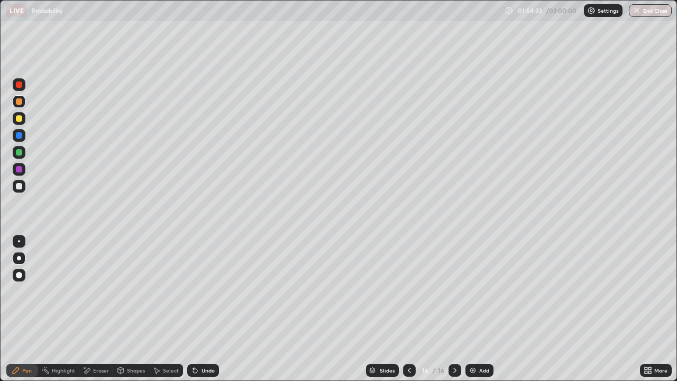
click at [201, 337] on div "Undo" at bounding box center [207, 369] width 13 height 5
click at [202, 337] on div "Undo" at bounding box center [207, 369] width 13 height 5
click at [203, 337] on div "Undo" at bounding box center [207, 369] width 13 height 5
click at [95, 337] on div "Eraser" at bounding box center [101, 369] width 16 height 5
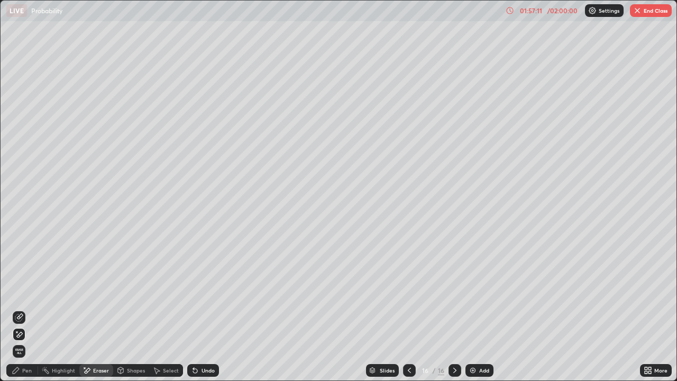
click at [544, 11] on div "01:57:11" at bounding box center [531, 10] width 30 height 6
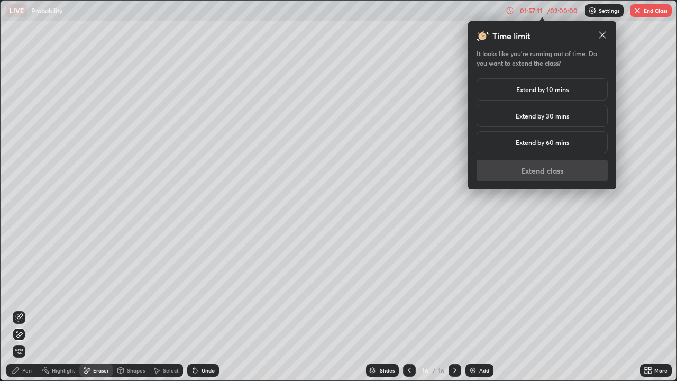
click at [548, 91] on h5 "Extend by 10 mins" at bounding box center [542, 90] width 52 height 10
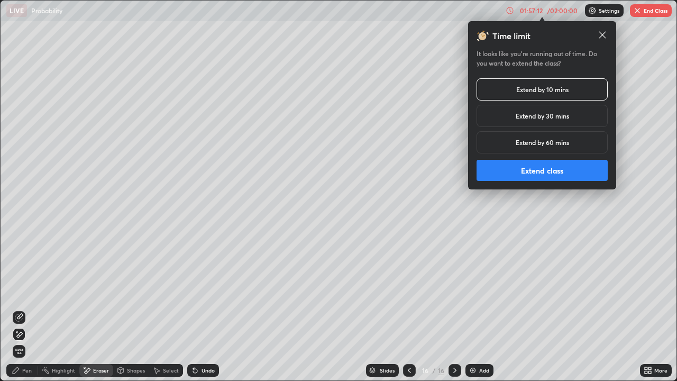
click at [552, 166] on button "Extend class" at bounding box center [541, 170] width 131 height 21
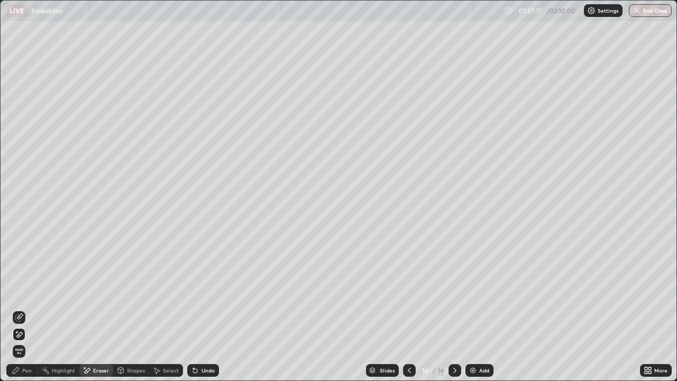
click at [206, 337] on div "Undo" at bounding box center [207, 369] width 13 height 5
click at [22, 337] on div "Pen" at bounding box center [27, 369] width 10 height 5
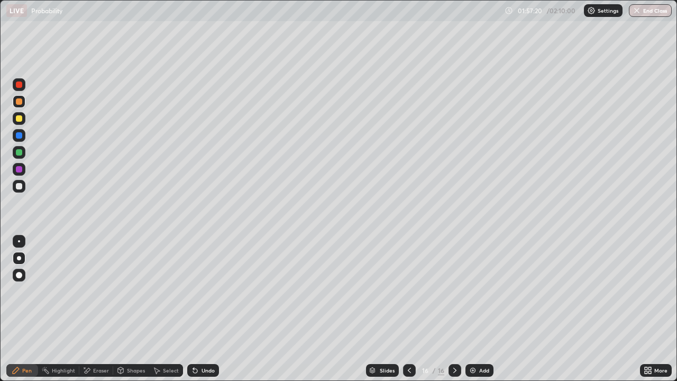
click at [202, 337] on div "Undo" at bounding box center [207, 369] width 13 height 5
click at [205, 337] on div "Undo" at bounding box center [207, 369] width 13 height 5
click at [20, 187] on div at bounding box center [19, 186] width 6 height 6
click at [408, 337] on icon at bounding box center [409, 369] width 3 height 5
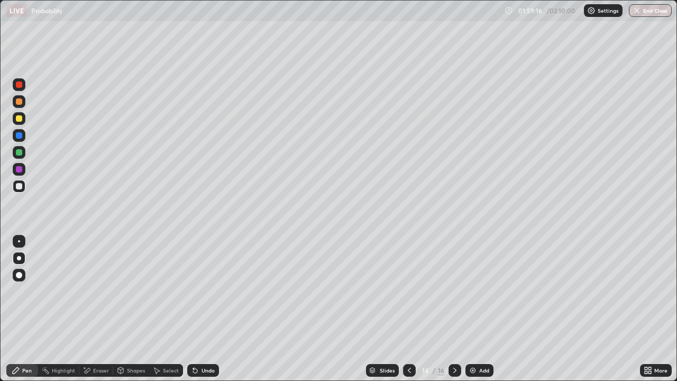
click at [409, 337] on icon at bounding box center [409, 370] width 8 height 8
click at [404, 337] on div at bounding box center [409, 370] width 13 height 21
click at [454, 337] on icon at bounding box center [454, 370] width 8 height 8
click at [201, 337] on div "Undo" at bounding box center [207, 369] width 13 height 5
click at [16, 100] on div at bounding box center [19, 101] width 6 height 6
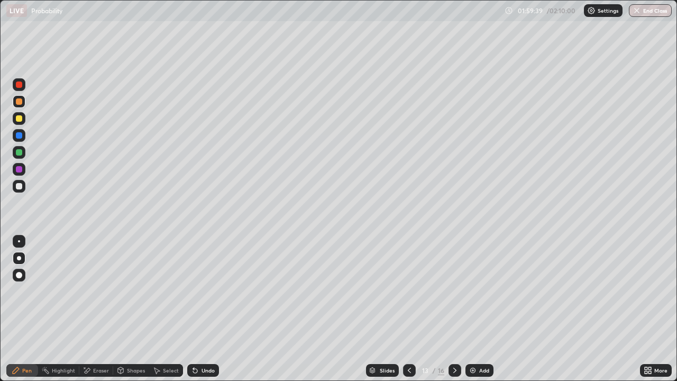
click at [453, 337] on icon at bounding box center [454, 369] width 3 height 5
click at [454, 337] on icon at bounding box center [454, 369] width 3 height 5
click at [452, 337] on icon at bounding box center [454, 370] width 8 height 8
click at [91, 337] on div "Eraser" at bounding box center [96, 370] width 34 height 13
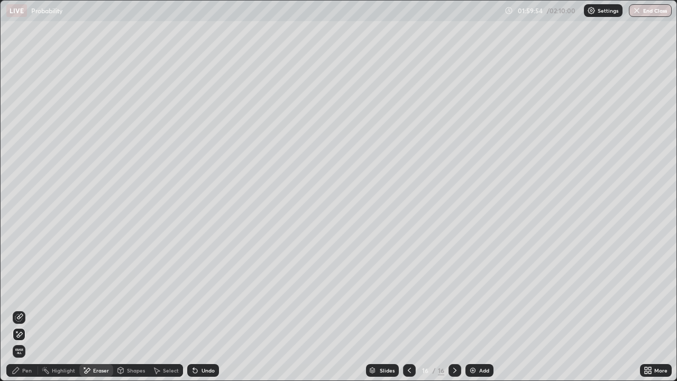
click at [201, 337] on div "Undo" at bounding box center [207, 369] width 13 height 5
click at [22, 337] on div "Pen" at bounding box center [22, 370] width 32 height 13
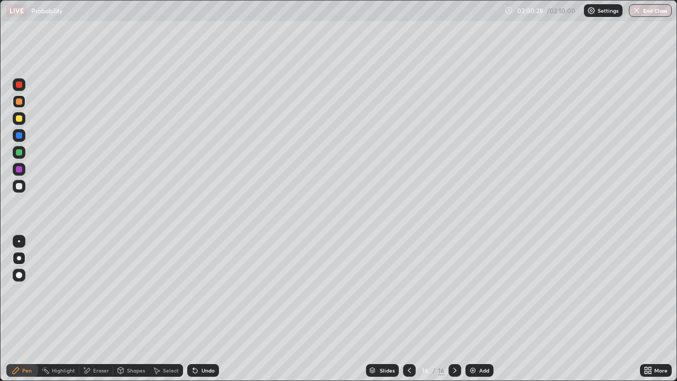
click at [407, 337] on icon at bounding box center [409, 370] width 8 height 8
click at [409, 337] on icon at bounding box center [409, 370] width 8 height 8
click at [408, 337] on div at bounding box center [409, 370] width 13 height 21
click at [453, 337] on icon at bounding box center [454, 370] width 8 height 8
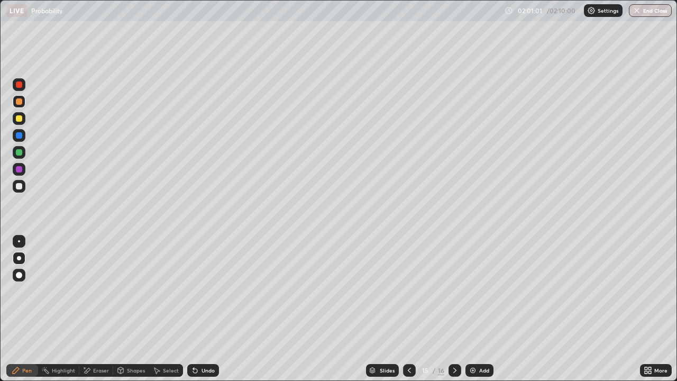
click at [454, 337] on icon at bounding box center [454, 369] width 3 height 5
click at [479, 337] on div "Add" at bounding box center [484, 369] width 10 height 5
click at [17, 170] on div at bounding box center [19, 169] width 6 height 6
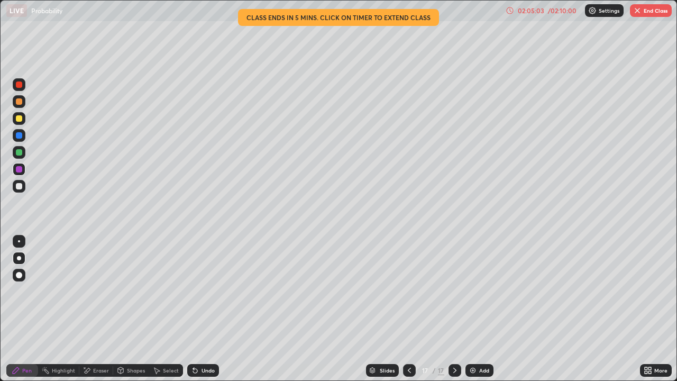
click at [207, 337] on div "Undo" at bounding box center [207, 369] width 13 height 5
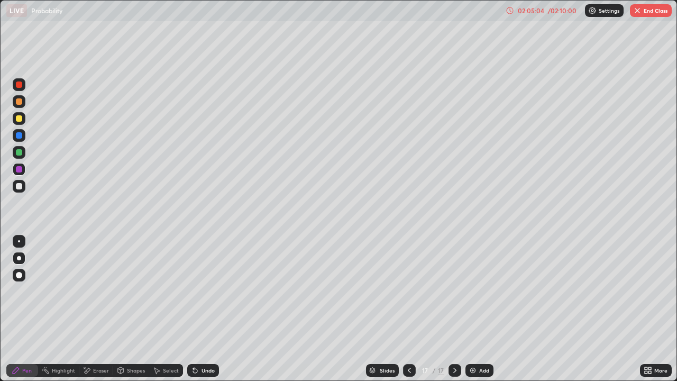
click at [205, 337] on div "Undo" at bounding box center [207, 369] width 13 height 5
click at [204, 337] on div "Undo" at bounding box center [207, 369] width 13 height 5
click at [21, 115] on div at bounding box center [19, 118] width 13 height 13
click at [481, 337] on div "Add" at bounding box center [479, 370] width 28 height 13
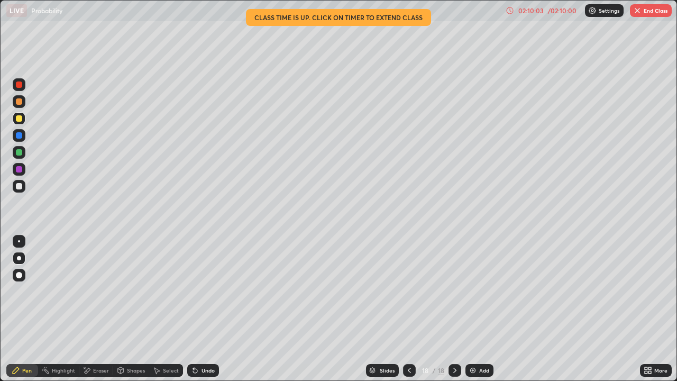
click at [528, 12] on div "02:10:03" at bounding box center [531, 10] width 30 height 6
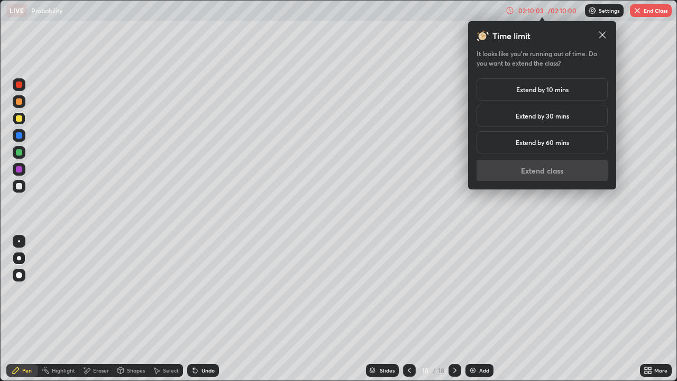
click at [529, 91] on h5 "Extend by 10 mins" at bounding box center [542, 90] width 52 height 10
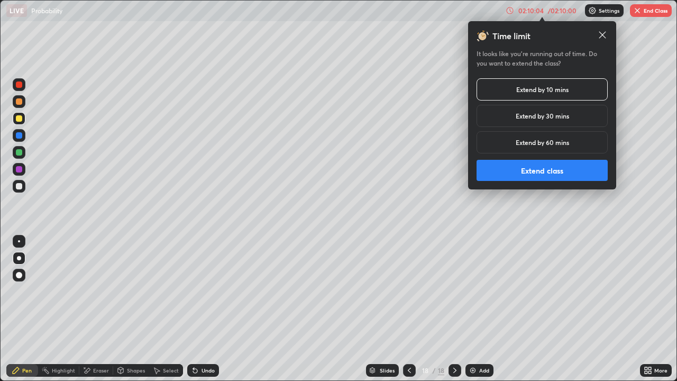
click at [536, 172] on button "Extend class" at bounding box center [541, 170] width 131 height 21
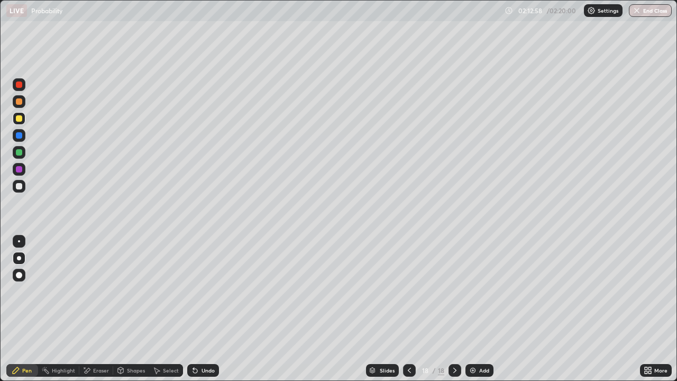
click at [651, 13] on button "End Class" at bounding box center [650, 10] width 43 height 13
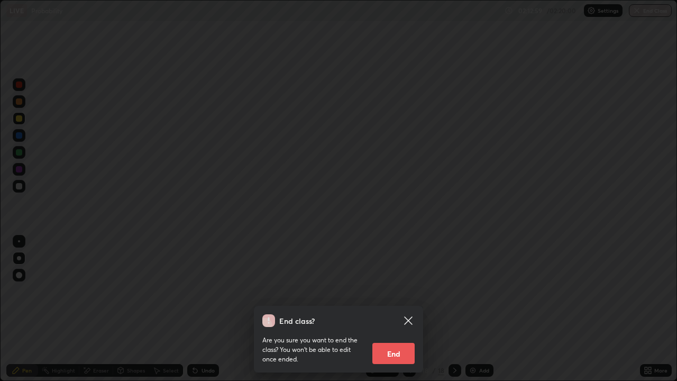
click at [405, 337] on button "End" at bounding box center [393, 353] width 42 height 21
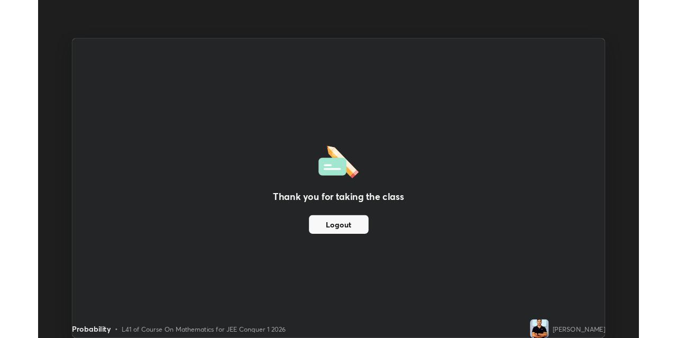
scroll to position [52531, 52192]
